Goal: Task Accomplishment & Management: Manage account settings

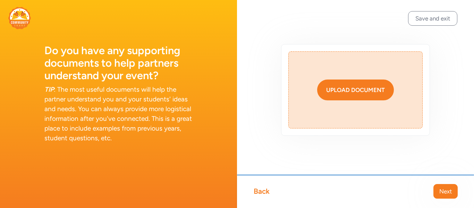
click at [340, 92] on div "Upload document" at bounding box center [355, 90] width 59 height 8
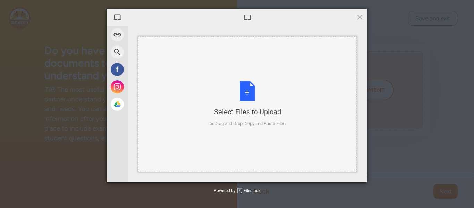
click at [247, 87] on div "Select Files to Upload or Drag and Drop, Copy and Paste Files" at bounding box center [248, 104] width 76 height 46
click at [242, 91] on div "Select Files to Upload or Drag and Drop, Copy and Paste Files" at bounding box center [248, 104] width 76 height 46
click at [246, 92] on div "Select Files to Upload or Drag and Drop, Copy and Paste Files" at bounding box center [248, 104] width 76 height 46
click at [252, 91] on div "Select Files to Upload or Drag and Drop, Copy and Paste Files" at bounding box center [248, 104] width 76 height 46
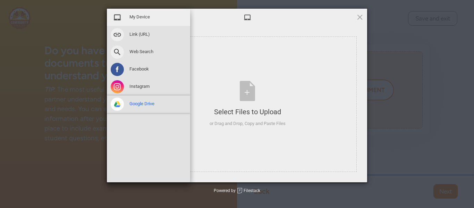
click at [134, 103] on span "Google Drive" at bounding box center [141, 104] width 25 height 6
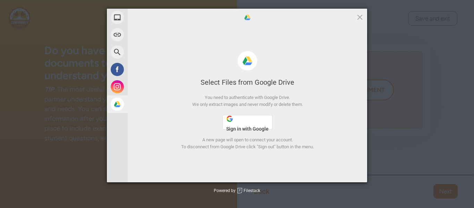
click at [236, 127] on span "Sign in with Google" at bounding box center [247, 129] width 42 height 6
click at [241, 125] on button "Sign in with Google" at bounding box center [248, 122] width 50 height 15
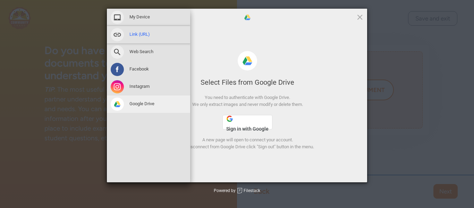
click at [136, 35] on span "Link (URL)" at bounding box center [139, 34] width 20 height 6
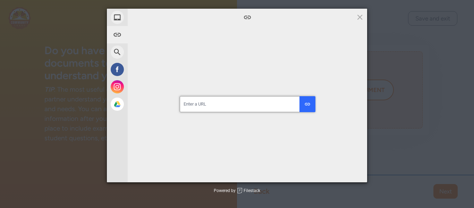
click at [227, 104] on input "url" at bounding box center [247, 104] width 135 height 16
paste input "[URL][DOMAIN_NAME]"
type input "[URL][DOMAIN_NAME]"
click at [308, 108] on button "submit" at bounding box center [308, 104] width 16 height 16
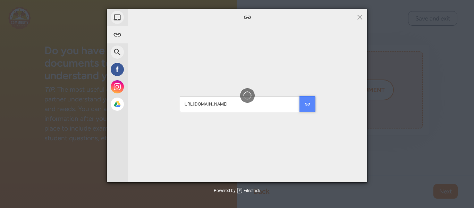
scroll to position [0, 0]
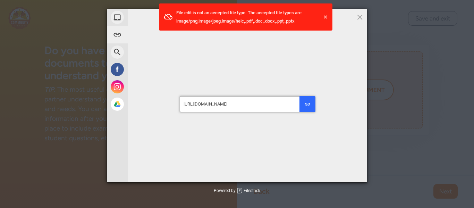
click at [284, 106] on input "[URL][DOMAIN_NAME]" at bounding box center [247, 104] width 135 height 16
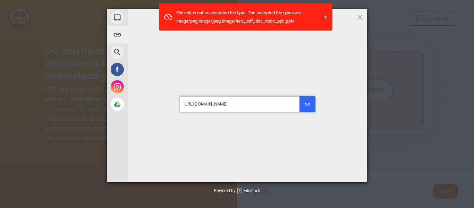
click at [284, 106] on input "[URL][DOMAIN_NAME]" at bounding box center [247, 104] width 135 height 16
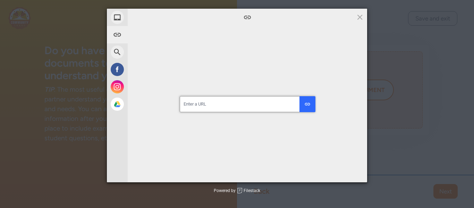
paste input "[URL][DOMAIN_NAME]"
type input "[URL][DOMAIN_NAME]"
click at [310, 106] on div "submit" at bounding box center [307, 104] width 6 height 6
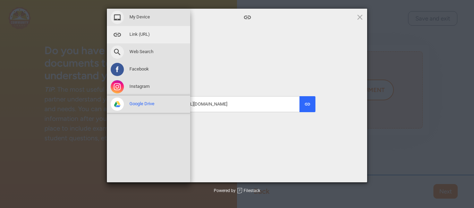
click at [114, 106] on span at bounding box center [117, 104] width 13 height 13
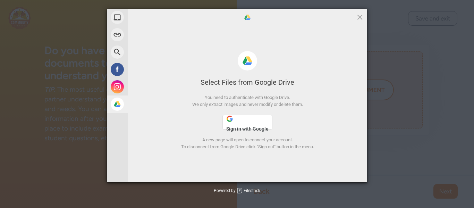
click at [253, 129] on span "Sign in with Google" at bounding box center [247, 129] width 42 height 6
click at [358, 18] on span at bounding box center [360, 17] width 8 height 8
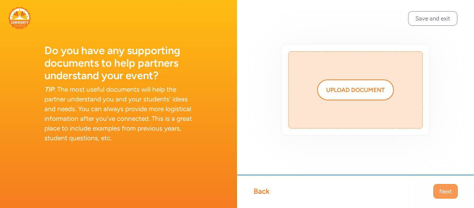
click at [442, 196] on button "Next" at bounding box center [446, 191] width 24 height 15
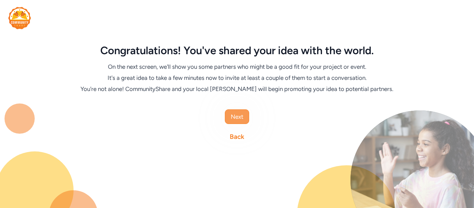
click at [244, 116] on button "Next" at bounding box center [237, 116] width 24 height 15
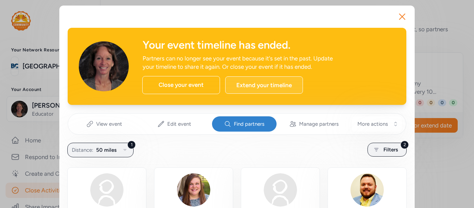
click at [266, 83] on div "Extend your timeline" at bounding box center [264, 84] width 78 height 17
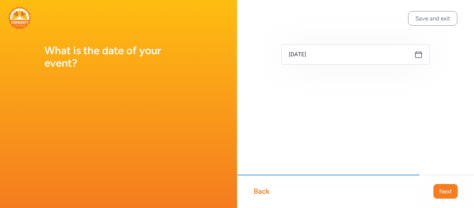
click at [417, 56] on icon at bounding box center [418, 54] width 8 height 8
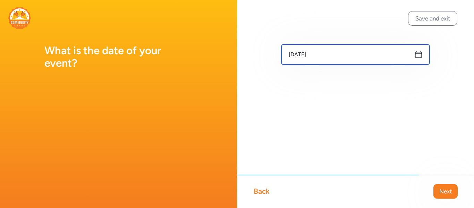
click at [373, 57] on input "[DATE]" at bounding box center [356, 54] width 148 height 20
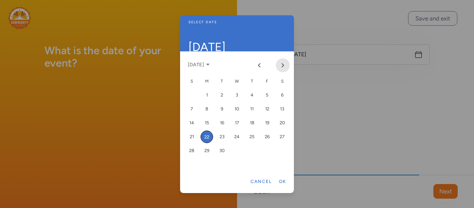
click at [284, 65] on icon "Next month" at bounding box center [283, 65] width 6 height 6
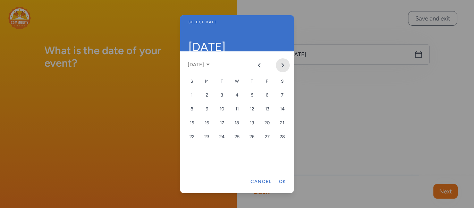
click at [284, 65] on icon "Next month" at bounding box center [283, 65] width 6 height 6
click at [267, 123] on div "15" at bounding box center [267, 123] width 12 height 12
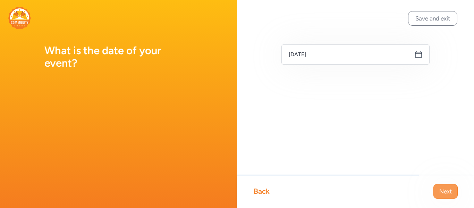
click at [445, 189] on span "Next" at bounding box center [445, 191] width 12 height 8
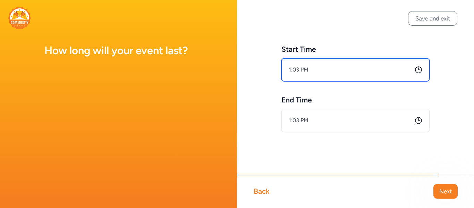
drag, startPoint x: 322, startPoint y: 71, endPoint x: 277, endPoint y: 70, distance: 44.4
click at [277, 70] on div "Start Time 1:03 PM End Time 1:03 PM" at bounding box center [355, 99] width 237 height 199
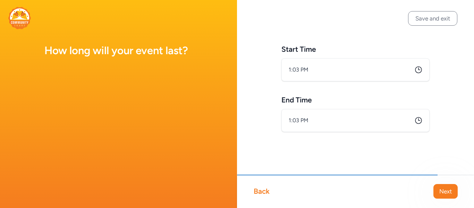
click at [421, 69] on icon at bounding box center [418, 70] width 8 height 8
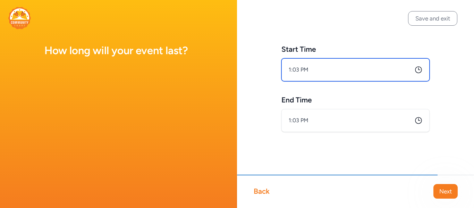
click at [303, 72] on input "1:03 PM" at bounding box center [356, 69] width 148 height 23
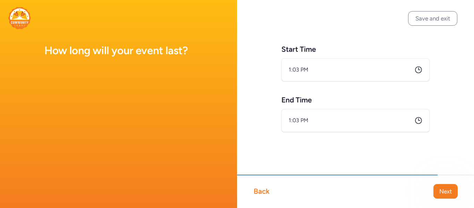
click at [303, 72] on body "How long will your event last? Save and exit Back Next Start Time 1:03 PM End T…" at bounding box center [237, 104] width 474 height 208
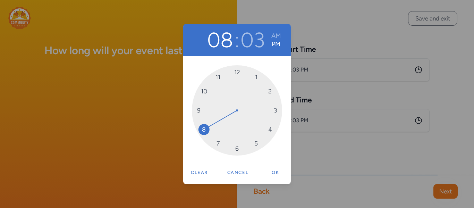
drag, startPoint x: 257, startPoint y: 77, endPoint x: 206, endPoint y: 129, distance: 72.7
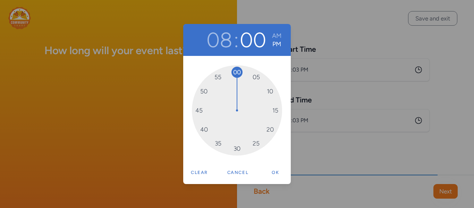
drag, startPoint x: 250, startPoint y: 74, endPoint x: 237, endPoint y: 73, distance: 12.9
click at [275, 36] on button "AM" at bounding box center [276, 36] width 9 height 8
click at [276, 173] on button "Ok" at bounding box center [276, 173] width 22 height 14
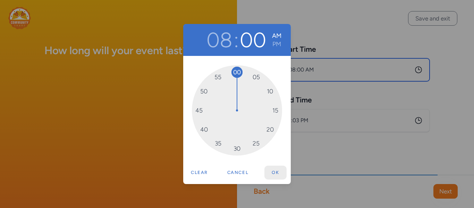
type input "8:00 AM"
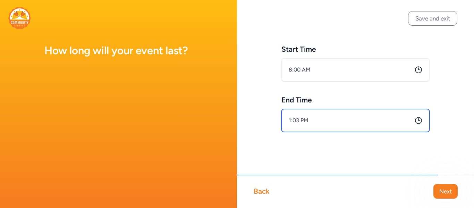
click at [299, 120] on input "1:03 PM" at bounding box center [356, 120] width 148 height 23
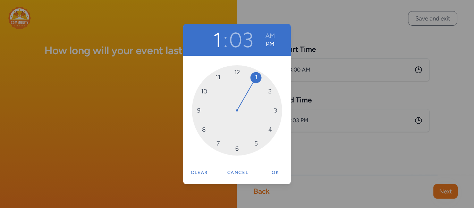
click at [299, 120] on div "1 : 03 AM PM 12 1 2 3 4 5 6 7 8 9 10 11 Clear Cancel Ok" at bounding box center [237, 104] width 474 height 208
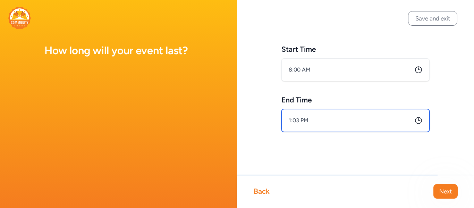
click at [295, 121] on input "1:03 PM" at bounding box center [356, 120] width 148 height 23
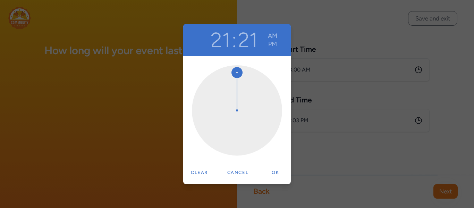
click at [317, 120] on div "21 : 21 AM PM Clear Cancel Ok" at bounding box center [237, 104] width 474 height 208
click at [243, 171] on button "Cancel" at bounding box center [238, 173] width 28 height 14
click at [237, 173] on button "Cancel" at bounding box center [238, 173] width 28 height 14
click at [204, 173] on button "Clear" at bounding box center [199, 173] width 24 height 14
click at [332, 123] on div "21 : 21 AM PM Clear Cancel Ok" at bounding box center [237, 104] width 474 height 208
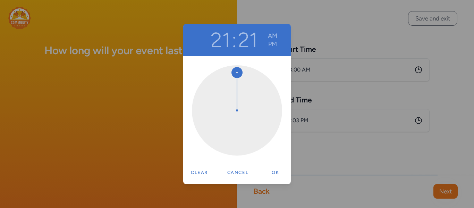
click at [317, 119] on div "21 : 21 AM PM Clear Cancel Ok" at bounding box center [237, 104] width 474 height 208
click at [432, 25] on div "21 : 21 AM PM Clear Cancel Ok" at bounding box center [237, 104] width 474 height 208
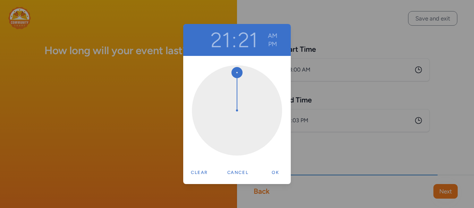
drag, startPoint x: 239, startPoint y: 72, endPoint x: 267, endPoint y: 124, distance: 58.7
click at [267, 124] on div at bounding box center [237, 110] width 90 height 90
click at [239, 174] on button "Cancel" at bounding box center [238, 173] width 28 height 14
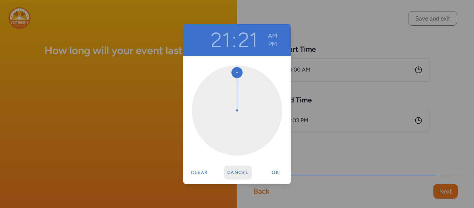
click at [239, 174] on button "Cancel" at bounding box center [238, 173] width 28 height 14
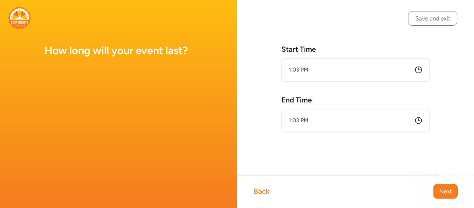
click at [268, 194] on div "Back" at bounding box center [262, 191] width 16 height 10
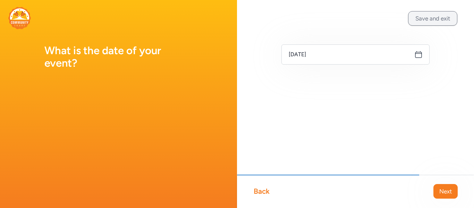
click at [435, 23] on button "Save and exit" at bounding box center [432, 18] width 49 height 15
